Goal: Information Seeking & Learning: Learn about a topic

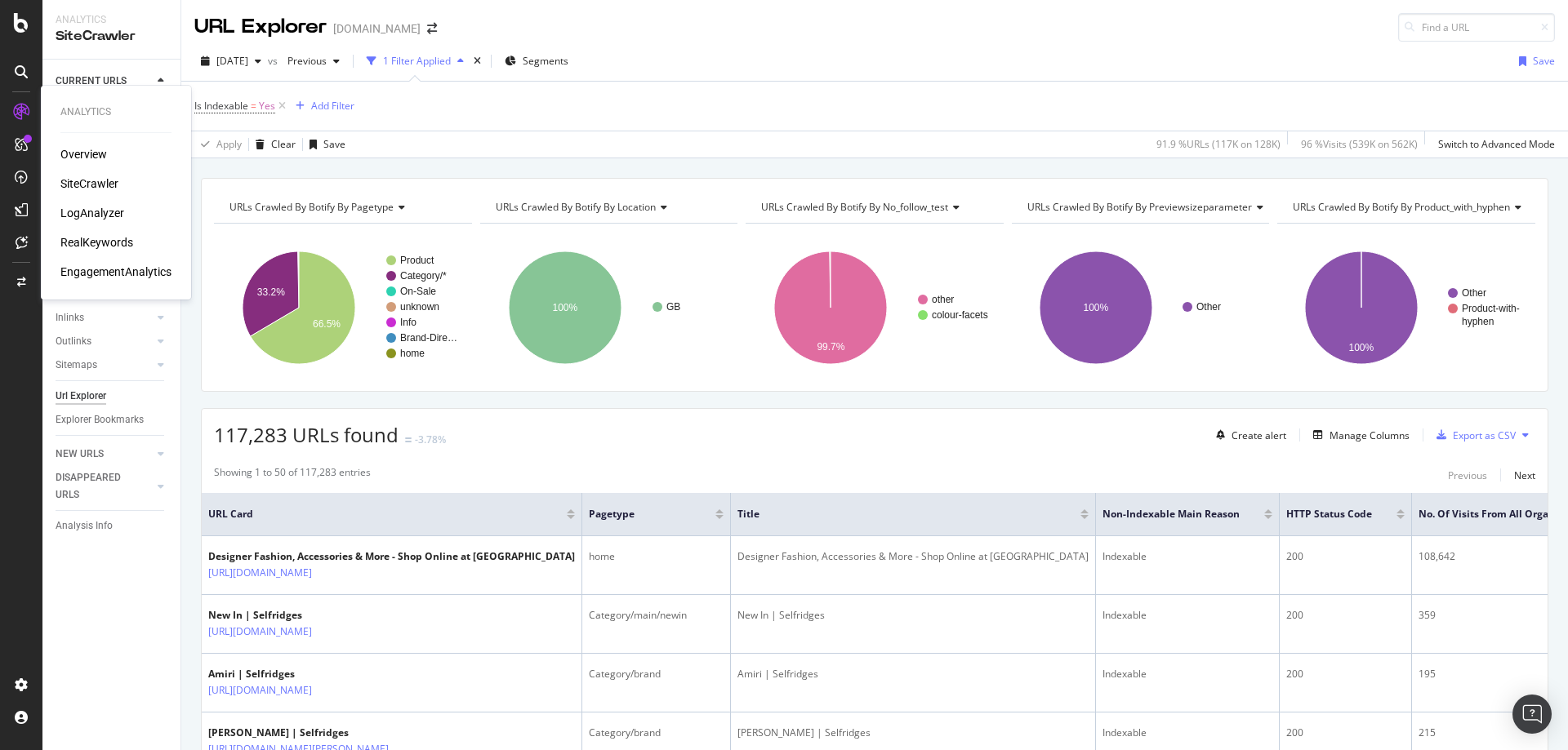
click at [91, 189] on div "SiteCrawler" at bounding box center [89, 183] width 58 height 16
